Goal: Task Accomplishment & Management: Use online tool/utility

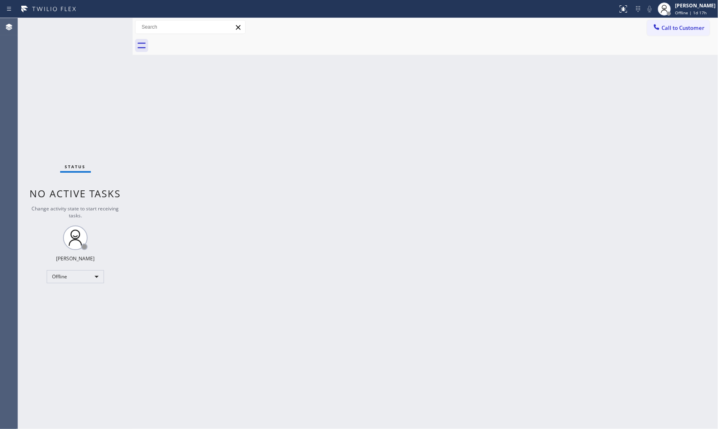
click at [573, 12] on div at bounding box center [308, 8] width 611 height 13
click at [646, 12] on span "Offline | 1d 17h" at bounding box center [691, 13] width 32 height 6
click at [646, 13] on div at bounding box center [664, 9] width 18 height 18
click at [646, 40] on button "Available" at bounding box center [677, 43] width 82 height 11
click at [562, 40] on div at bounding box center [434, 45] width 567 height 18
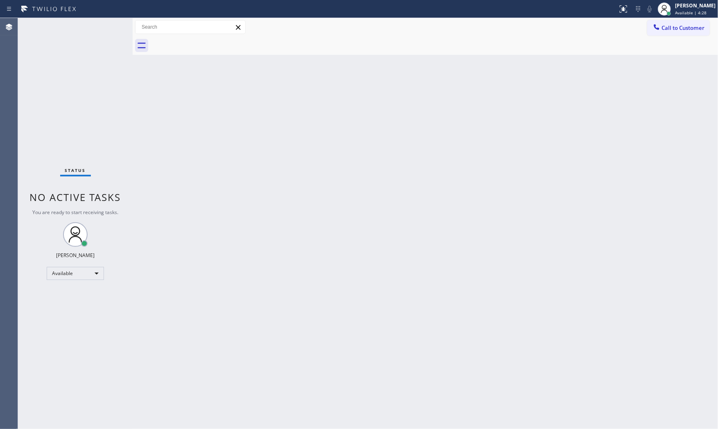
drag, startPoint x: 173, startPoint y: 21, endPoint x: 213, endPoint y: 18, distance: 40.7
click at [327, 129] on div "Back to Dashboard Change Sender ID Customers Technicians Select a contact Outbo…" at bounding box center [425, 223] width 585 height 411
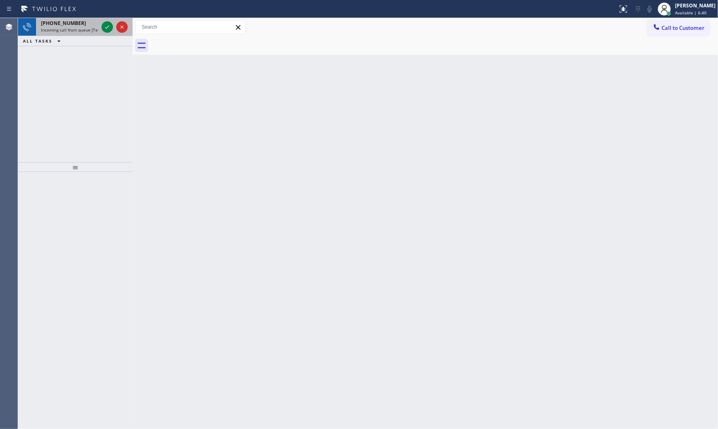
click at [77, 28] on span "Incoming call from queue [Test] All" at bounding box center [75, 30] width 68 height 6
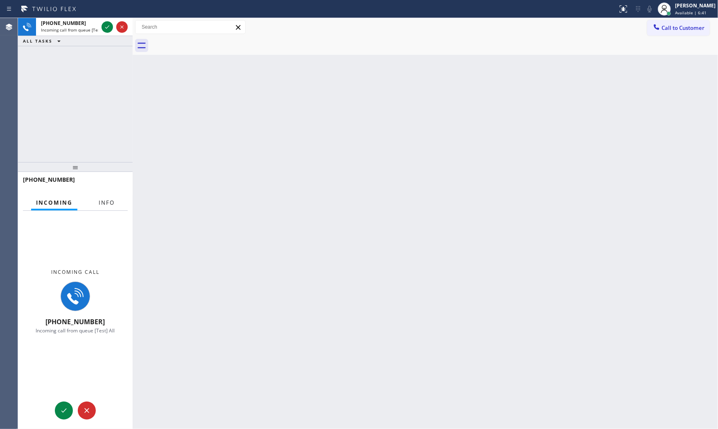
click at [106, 203] on span "Info" at bounding box center [107, 202] width 16 height 7
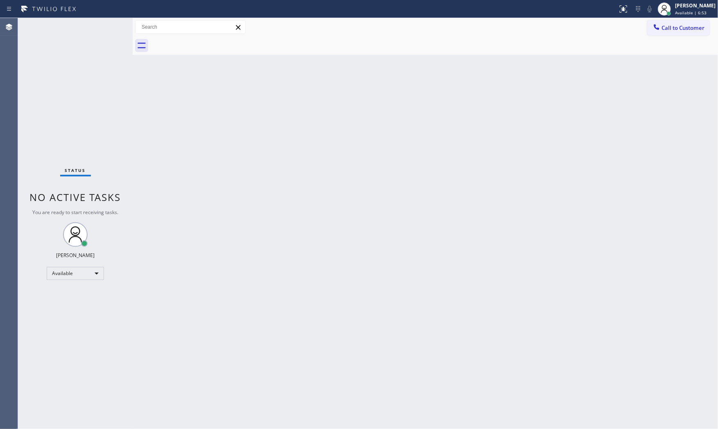
click at [456, 278] on div "Back to Dashboard Change Sender ID Customers Technicians Select a contact Outbo…" at bounding box center [425, 223] width 585 height 411
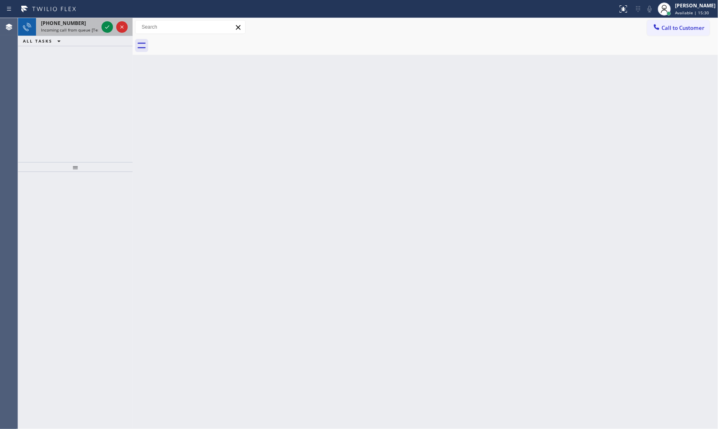
click at [64, 25] on span "[PHONE_NUMBER]" at bounding box center [63, 23] width 45 height 7
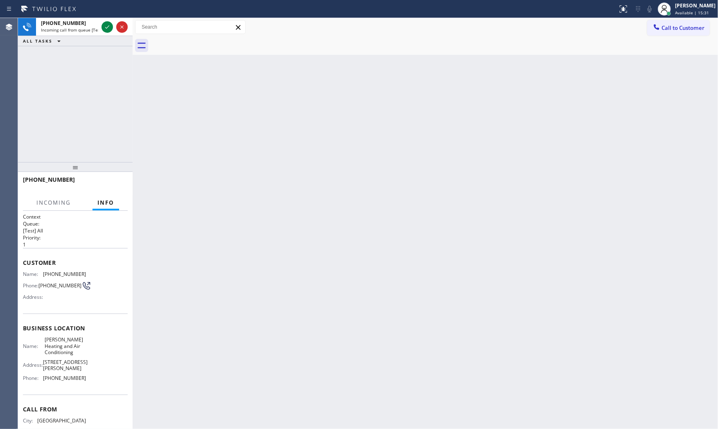
scroll to position [38, 0]
